Goal: Information Seeking & Learning: Learn about a topic

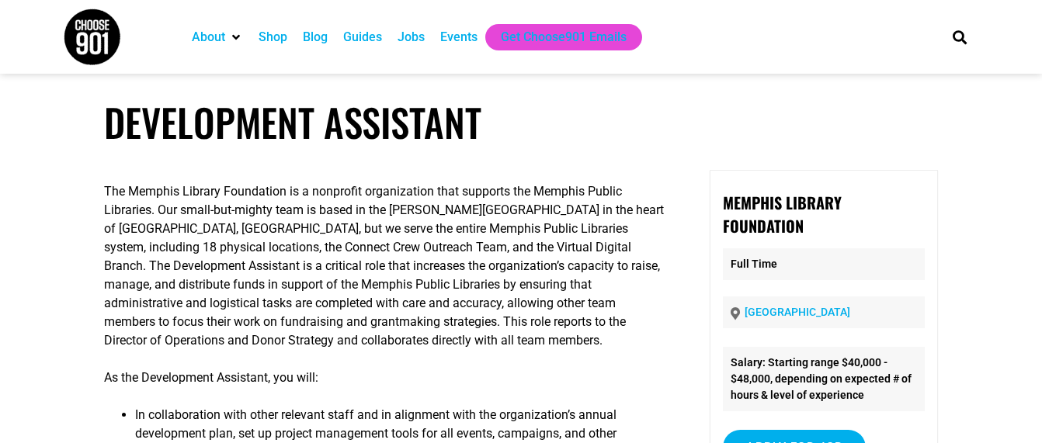
click at [512, 132] on h1 "Development Assistant" at bounding box center [521, 122] width 834 height 46
click at [683, 126] on h1 "Development Assistant" at bounding box center [521, 122] width 834 height 46
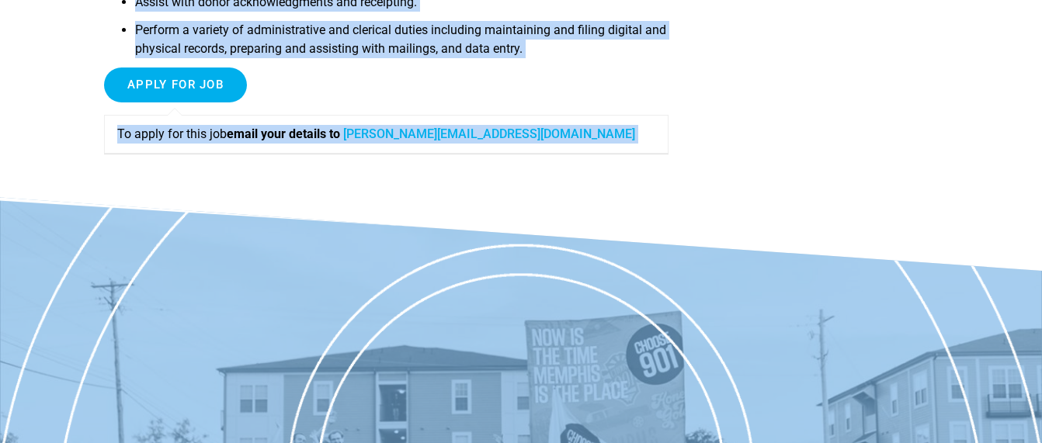
scroll to position [711, 0]
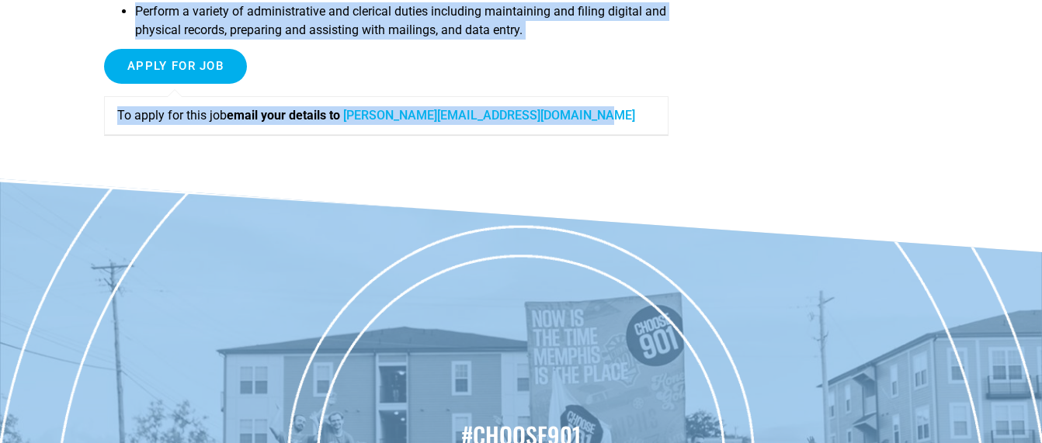
drag, startPoint x: 104, startPoint y: 121, endPoint x: 662, endPoint y: 116, distance: 557.6
copy article "Development Assistant The Memphis Library Foundation is a nonprofit organizatio…"
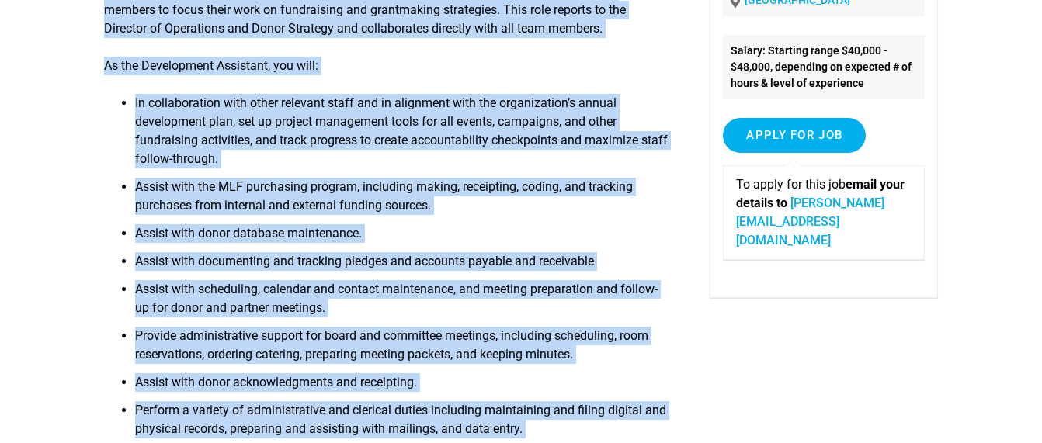
scroll to position [294, 0]
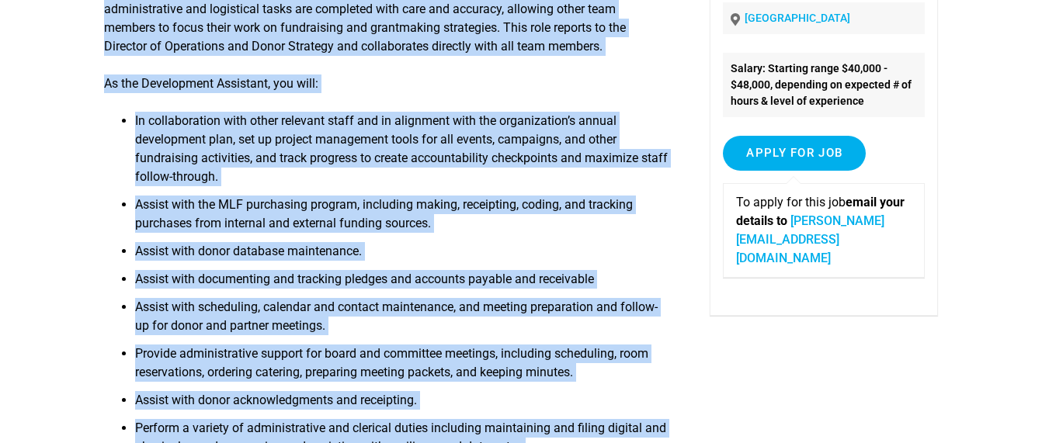
click at [565, 209] on li "Assist with the MLF purchasing program, including making, receipting, coding, a…" at bounding box center [401, 219] width 533 height 47
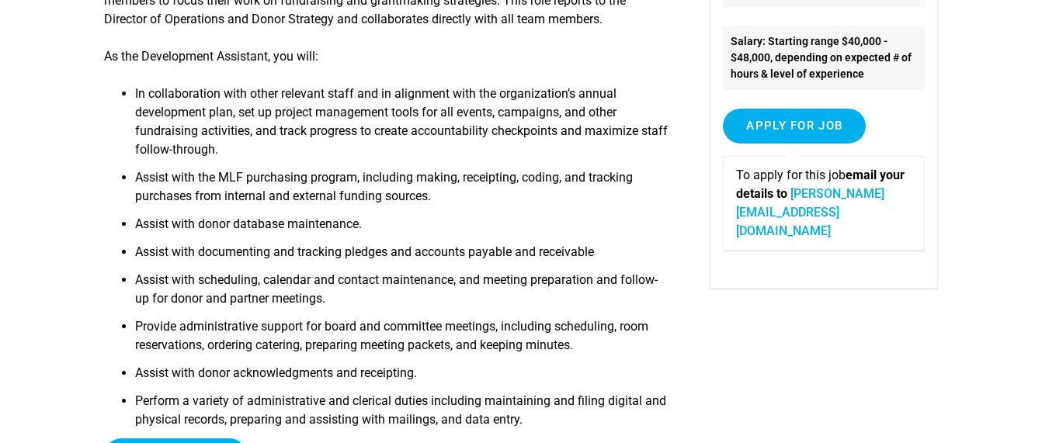
scroll to position [324, 0]
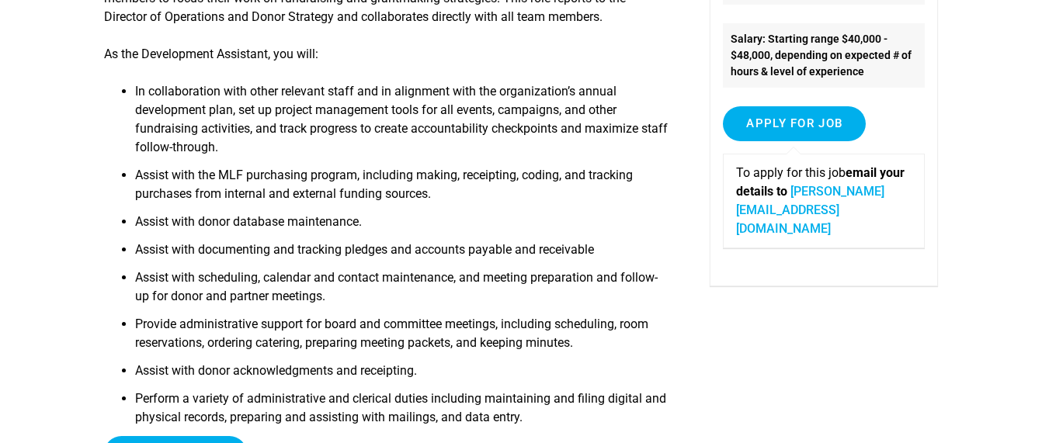
click at [260, 185] on li "Assist with the MLF purchasing program, including making, receipting, coding, a…" at bounding box center [401, 189] width 533 height 47
click at [327, 256] on li "Assist with documenting and tracking pledges and accounts payable and receivable" at bounding box center [401, 255] width 533 height 28
click at [380, 295] on li "Assist with scheduling, calendar and contact maintenance, and meeting preparati…" at bounding box center [401, 292] width 533 height 47
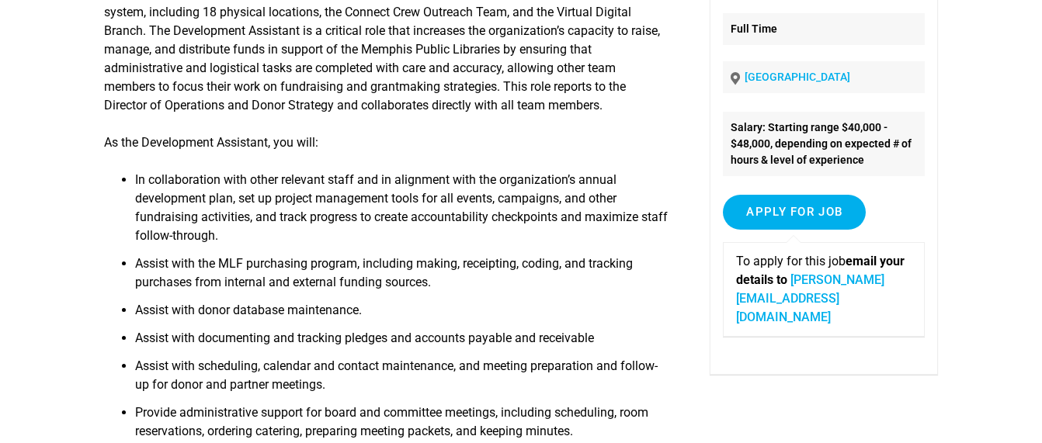
scroll to position [369, 0]
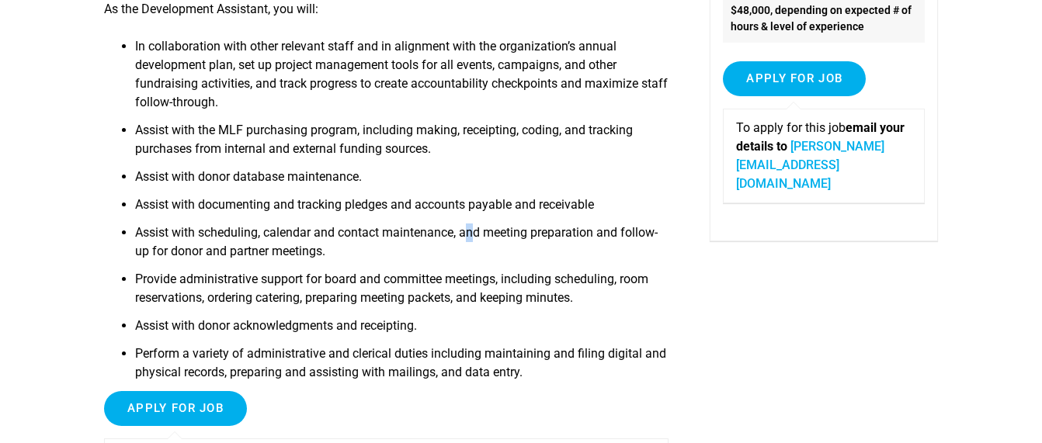
click at [478, 231] on li "Assist with scheduling, calendar and contact maintenance, and meeting preparati…" at bounding box center [401, 247] width 533 height 47
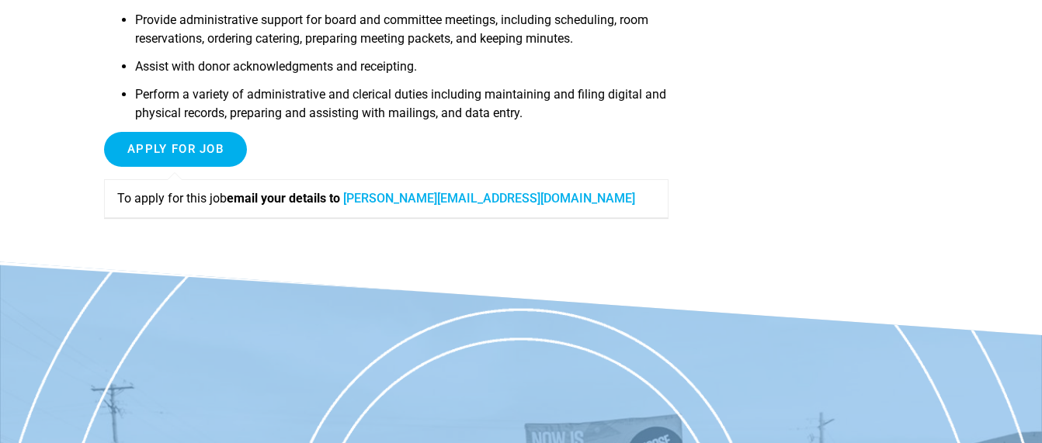
scroll to position [462, 0]
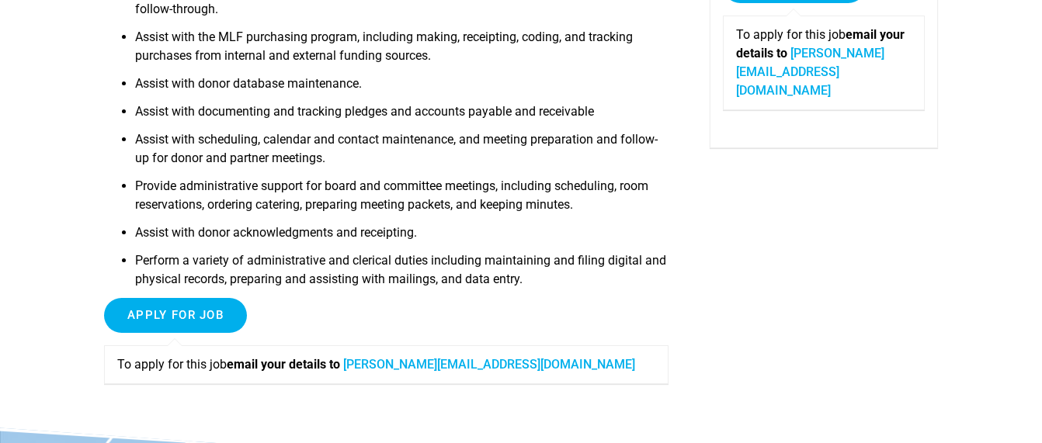
click at [595, 189] on li "Provide administrative support for board and committee meetings, including sche…" at bounding box center [401, 200] width 533 height 47
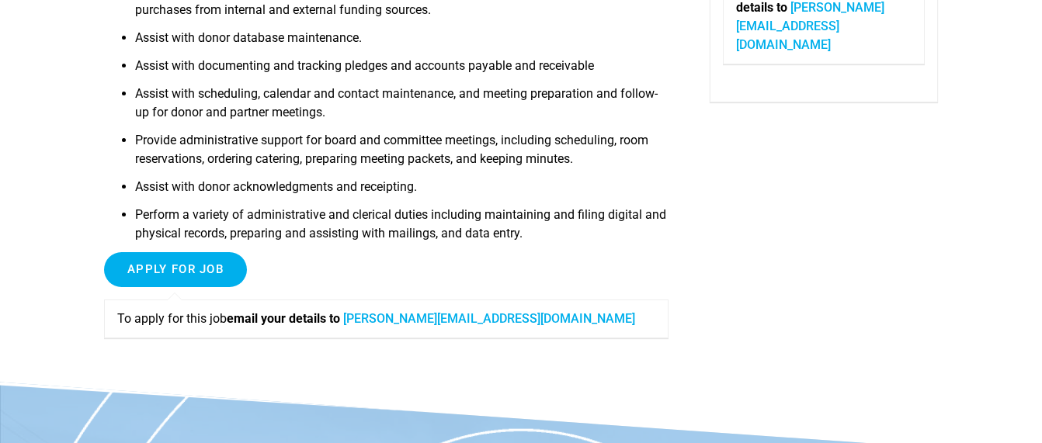
scroll to position [595, 0]
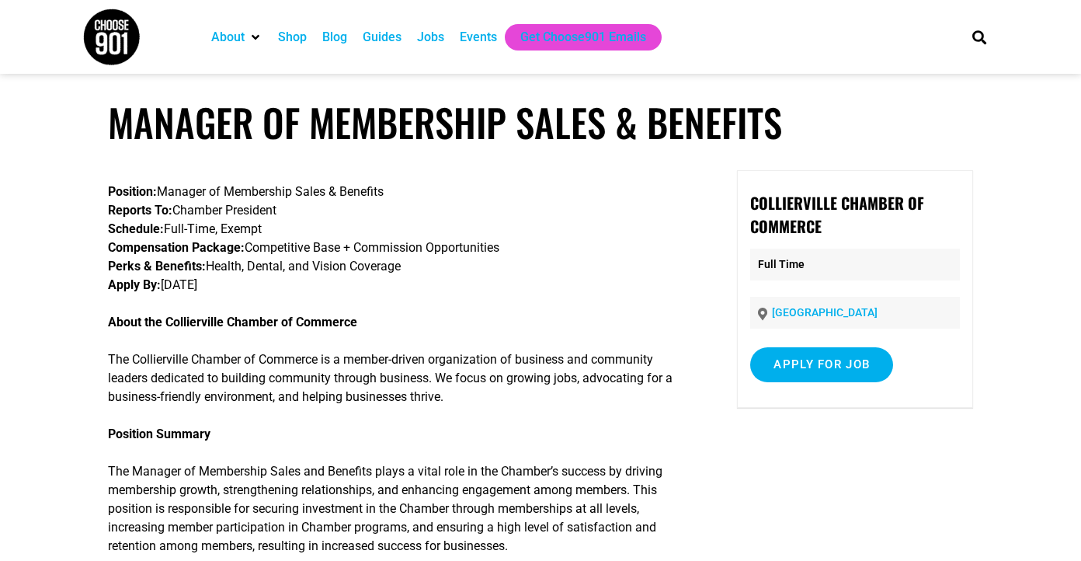
click at [555, 262] on p "Position: Manager of Membership Sales & Benefits Reports To: Chamber President …" at bounding box center [400, 238] width 585 height 112
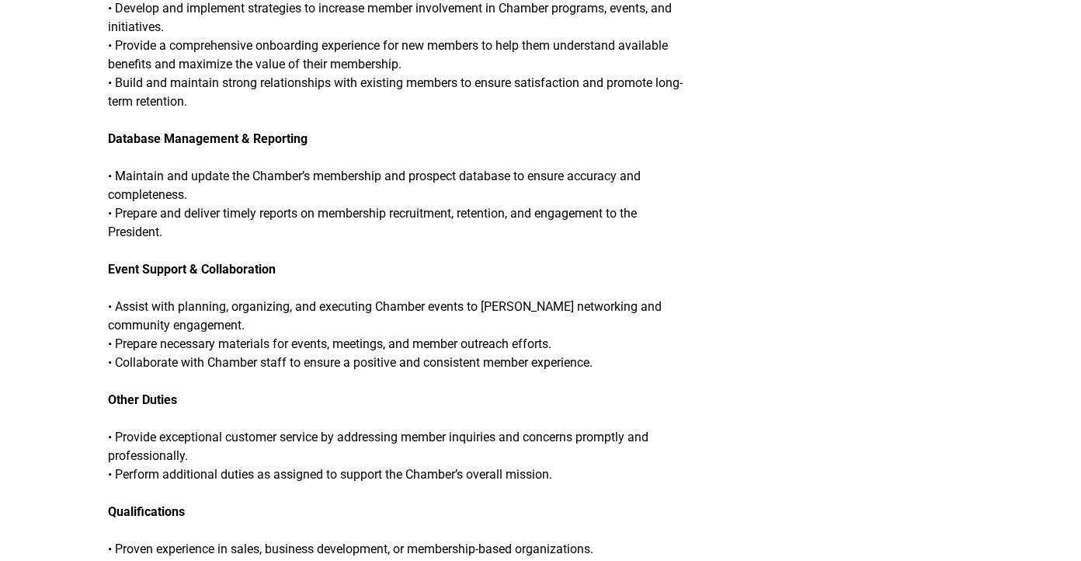
scroll to position [1085, 0]
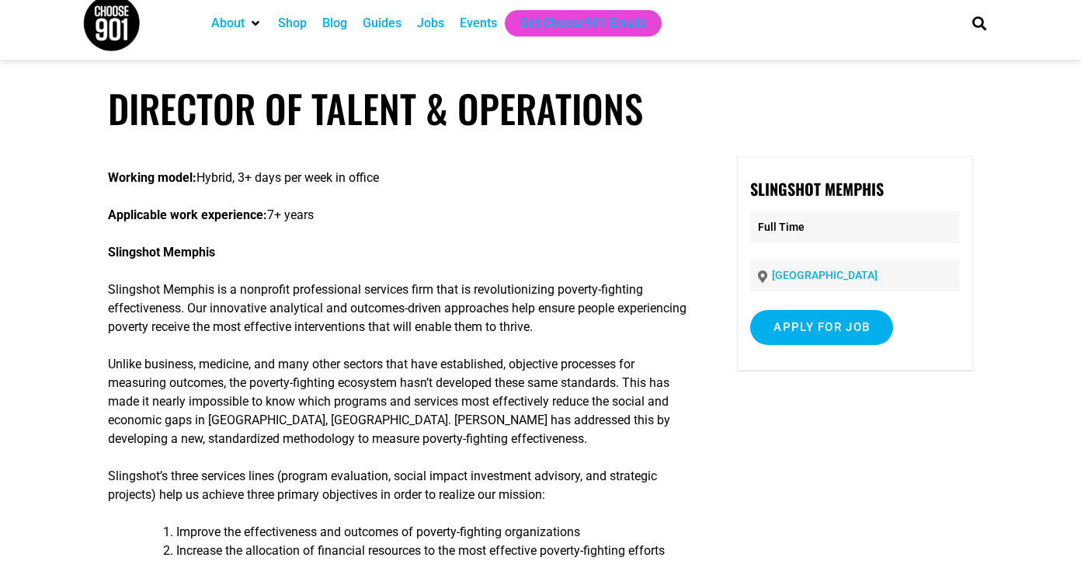
scroll to position [18, 0]
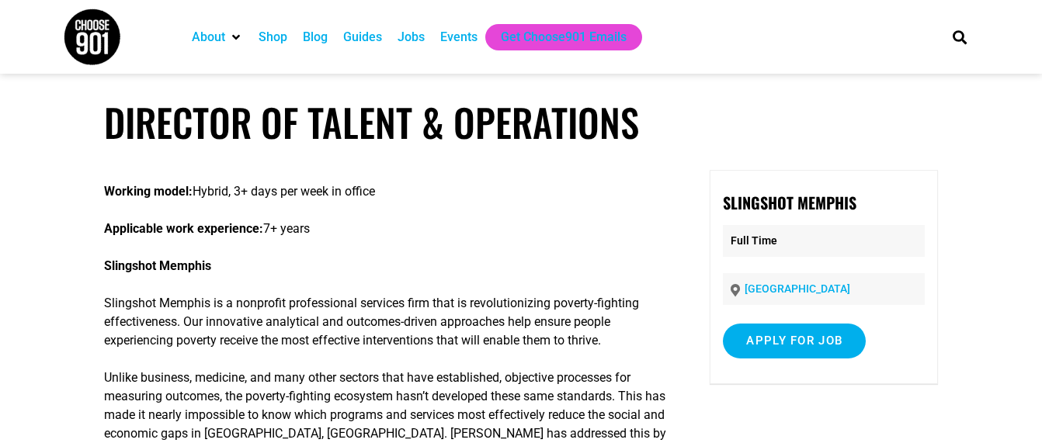
click at [529, 106] on h1 "Director of Talent & Operations" at bounding box center [521, 122] width 834 height 46
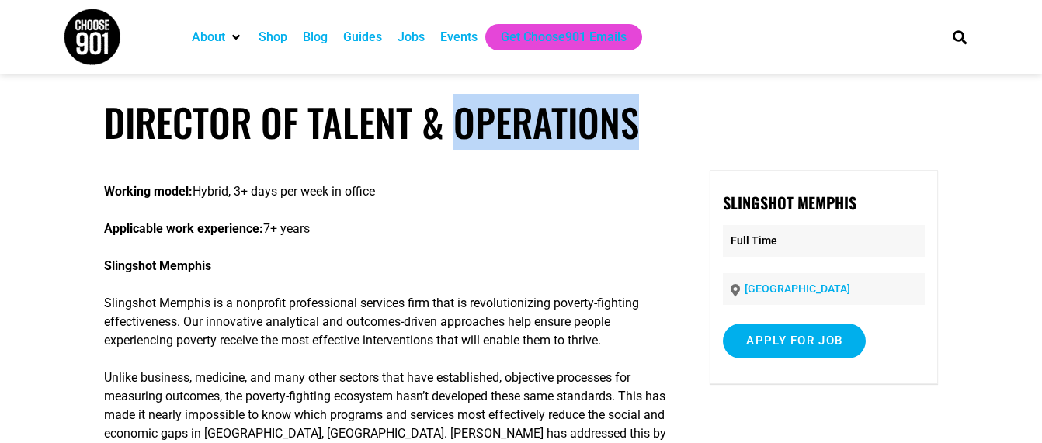
click at [529, 106] on h1 "Director of Talent & Operations" at bounding box center [521, 122] width 834 height 46
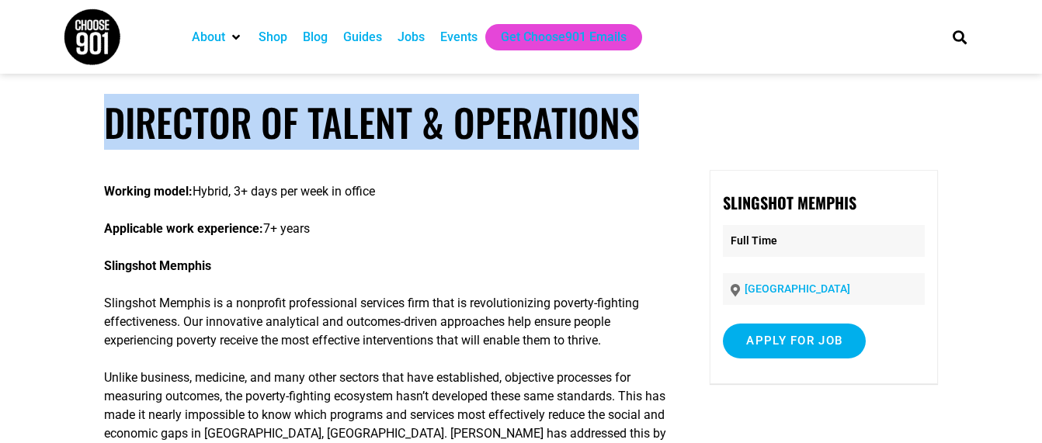
click at [529, 106] on h1 "Director of Talent & Operations" at bounding box center [521, 122] width 834 height 46
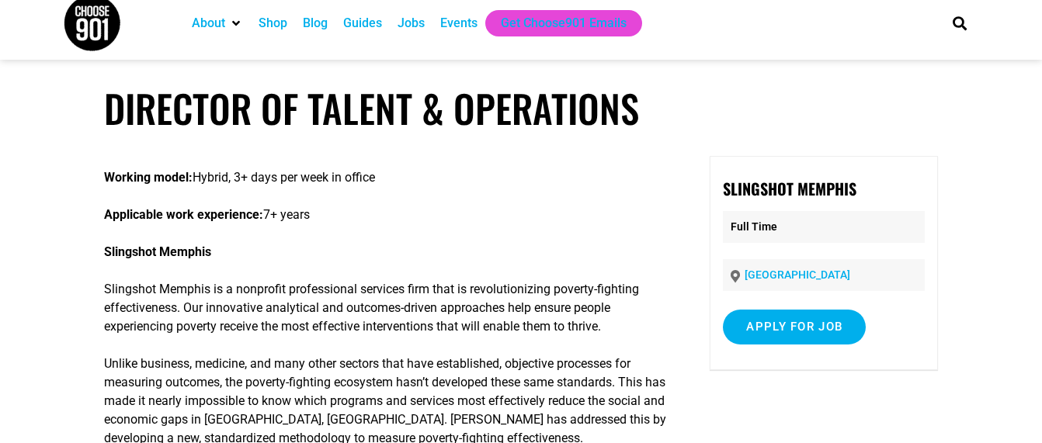
scroll to position [22, 0]
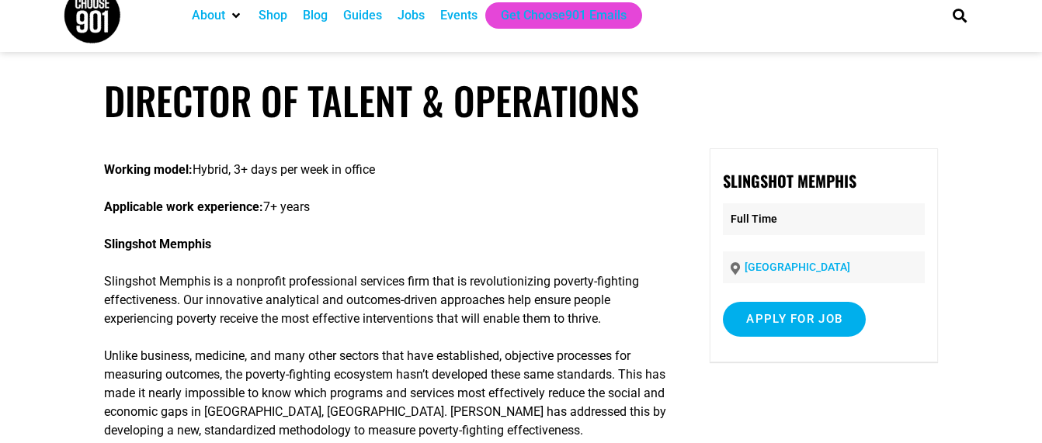
click at [531, 252] on p "Slingshot Memphis" at bounding box center [386, 244] width 564 height 19
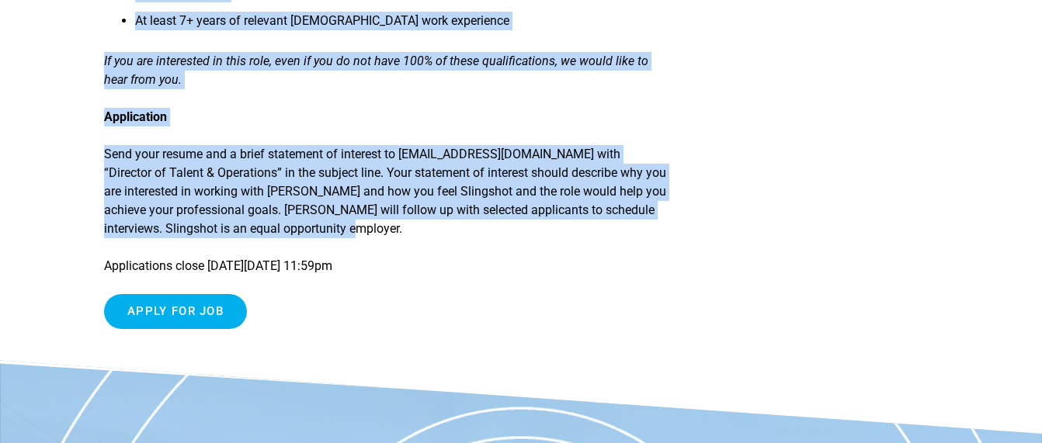
scroll to position [1701, 0]
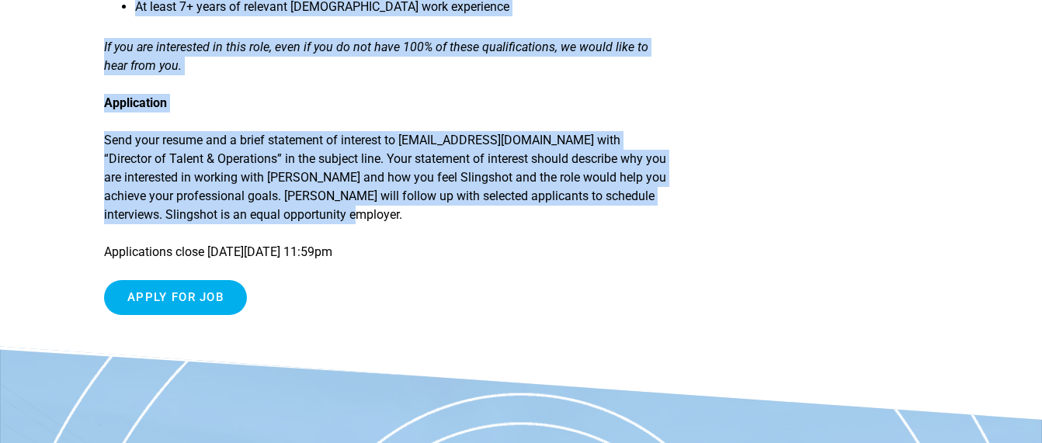
drag, startPoint x: 109, startPoint y: 99, endPoint x: 370, endPoint y: 259, distance: 305.8
copy article "Director of Talent & Operations Working model: Hybrid, 3+ days per week in offi…"
click at [596, 224] on p "Send your resume and a brief statement of interest to careers@slingshotmemphis.…" at bounding box center [386, 177] width 564 height 93
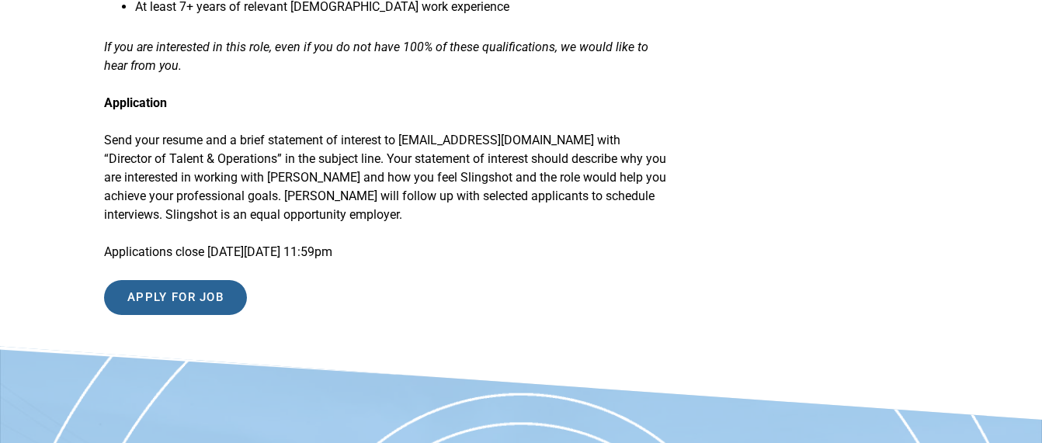
click at [217, 315] on input "Apply for job" at bounding box center [175, 297] width 143 height 35
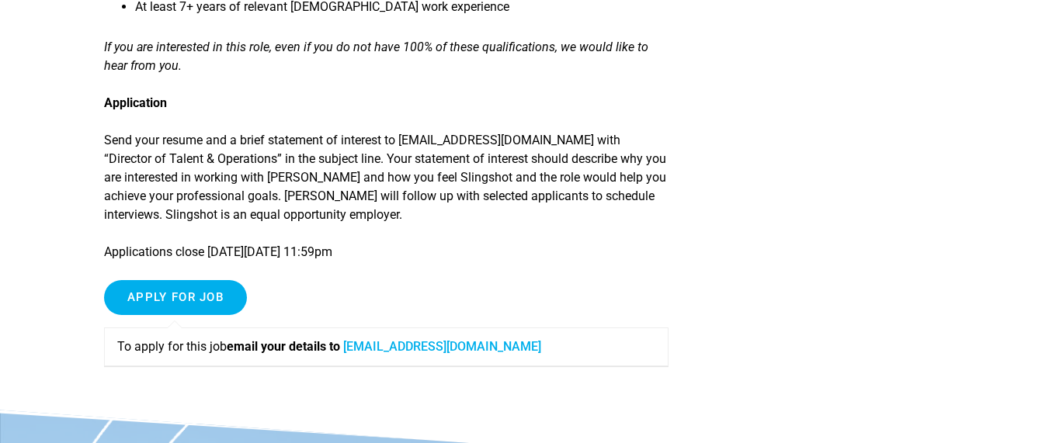
click at [488, 223] on p "Send your resume and a brief statement of interest to careers@slingshotmemphis.…" at bounding box center [386, 177] width 564 height 93
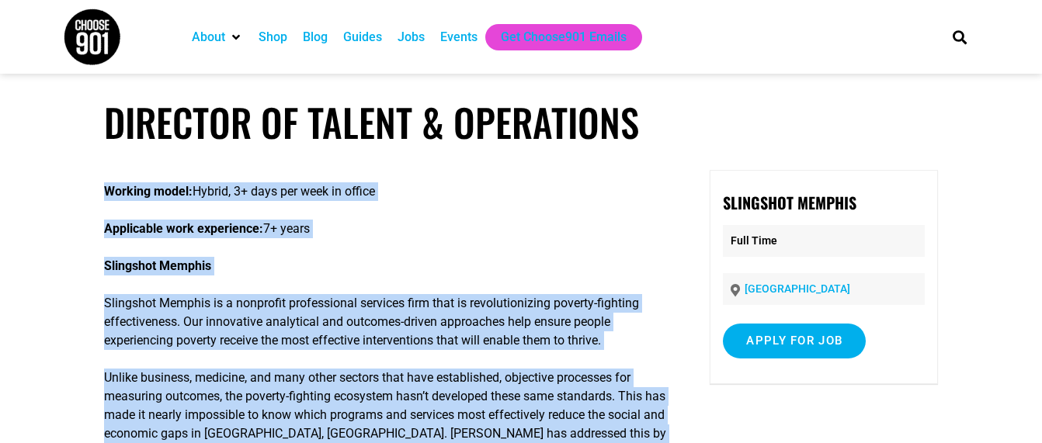
scroll to position [0, 0]
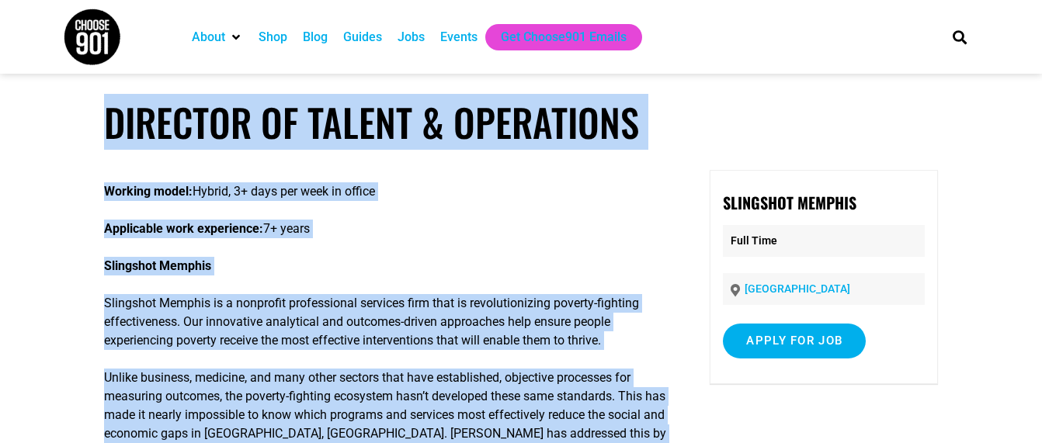
drag, startPoint x: 355, startPoint y: 377, endPoint x: 114, endPoint y: 144, distance: 335.5
copy article "Director of Talent & Operations Working model: Hybrid, 3+ days per week in offi…"
